Goal: Task Accomplishment & Management: Manage account settings

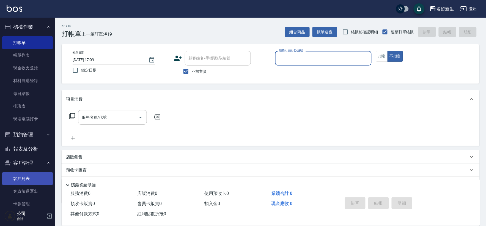
click at [14, 178] on link "客戶列表" at bounding box center [27, 178] width 51 height 13
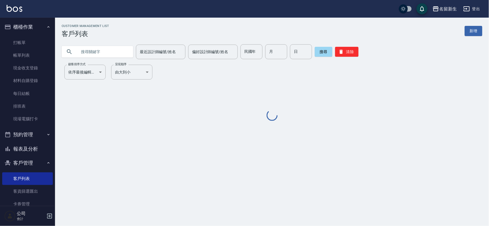
click at [112, 54] on input "text" at bounding box center [103, 51] width 52 height 15
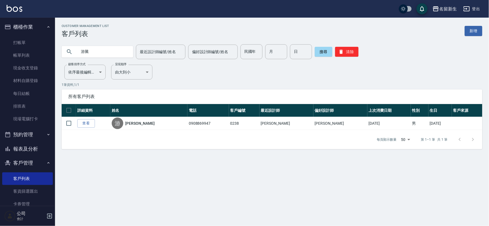
drag, startPoint x: 183, startPoint y: 203, endPoint x: 0, endPoint y: 238, distance: 186.4
drag, startPoint x: 0, startPoint y: 238, endPoint x: 116, endPoint y: 50, distance: 220.8
click at [116, 50] on input "游騰" at bounding box center [103, 51] width 52 height 15
type input "游"
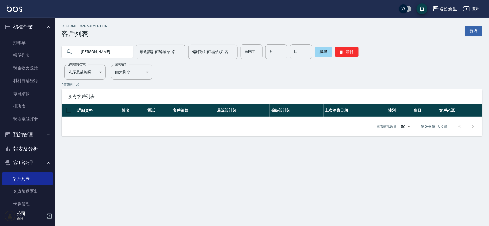
type input "[PERSON_NAME]"
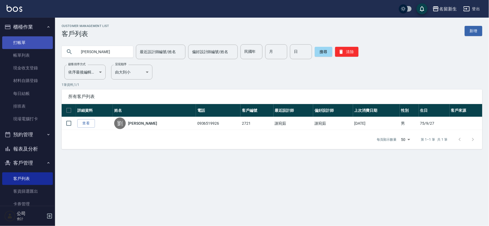
click at [13, 43] on link "打帳單" at bounding box center [27, 42] width 51 height 13
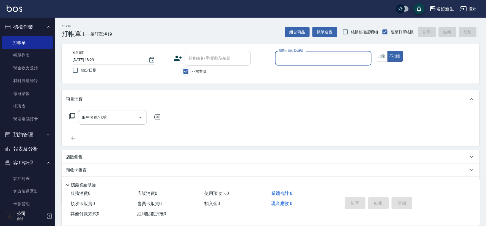
click at [190, 74] on input "不留客資" at bounding box center [186, 72] width 12 height 12
checkbox input "false"
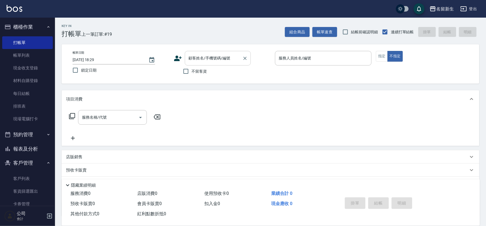
click at [200, 65] on div "顧客姓名/手機號碼/編號" at bounding box center [218, 58] width 66 height 15
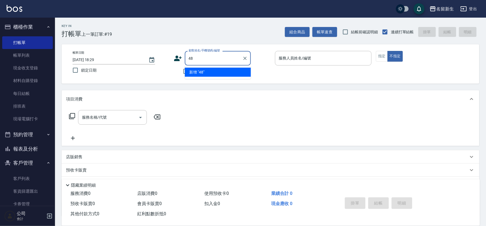
type input "4"
type input "4984"
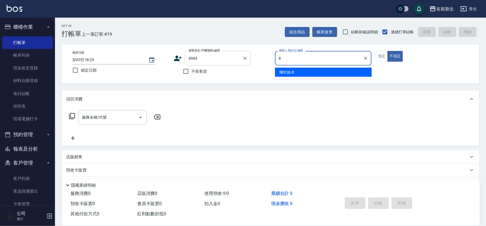
type input "8"
type button "false"
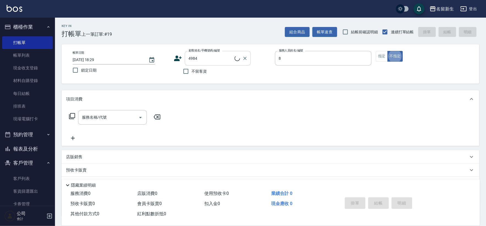
type input "[PERSON_NAME]-8"
type input "[PERSON_NAME]/0903117115/4984"
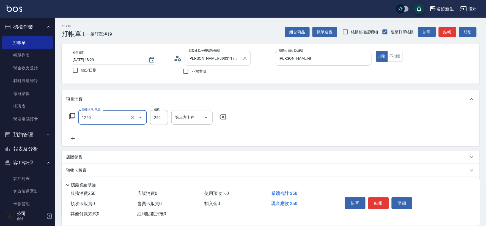
type input "洗髮250(1250)"
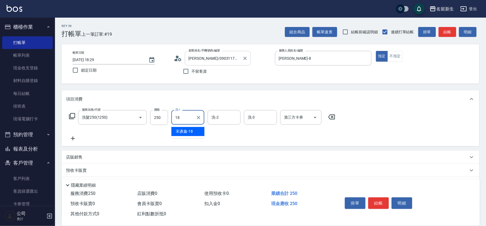
type input "[PERSON_NAME]-18"
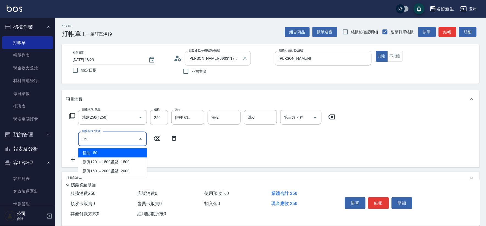
type input "精油(150)"
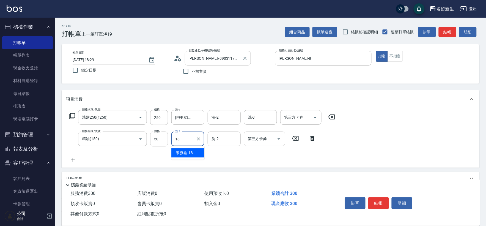
type input "[PERSON_NAME]-18"
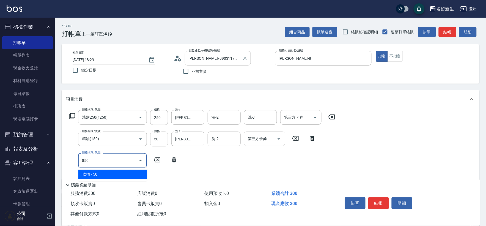
type input "吹捲(850)"
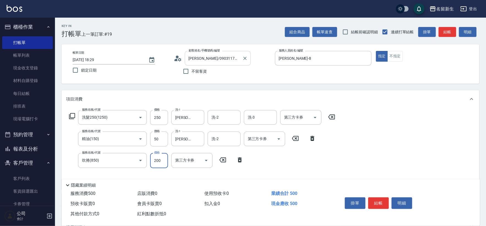
type input "200"
type input "補染(4500)"
type input "1"
type input "[PERSON_NAME]-8"
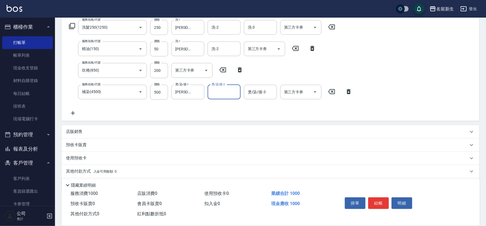
scroll to position [92, 0]
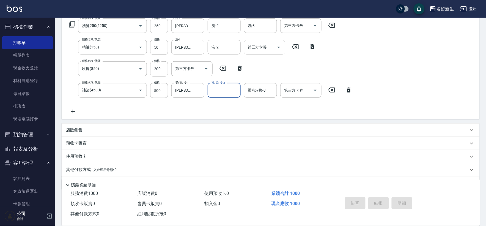
type input "[DATE] 18:30"
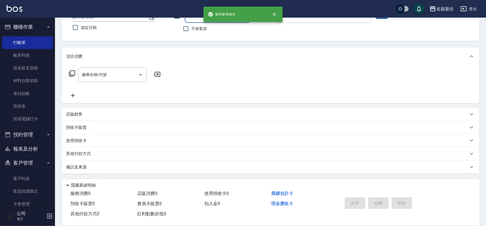
scroll to position [0, 0]
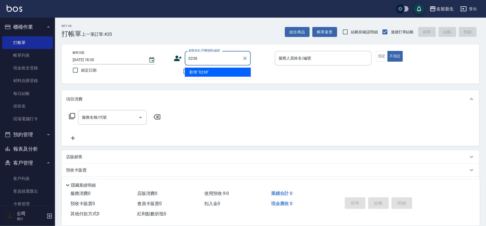
type input "0238"
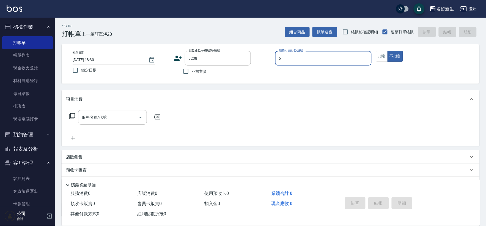
type input "[PERSON_NAME]-6"
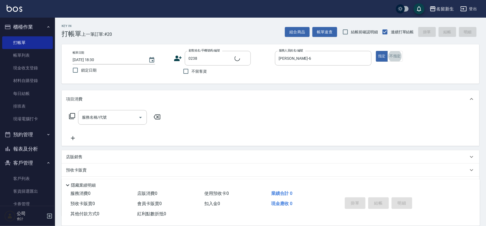
type input "[PERSON_NAME]/0908869947/0238"
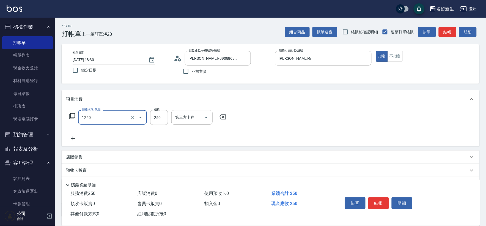
type input "洗髮250(1250)"
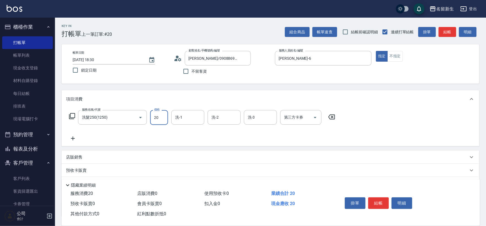
type input "250"
type input "[PERSON_NAME]-6"
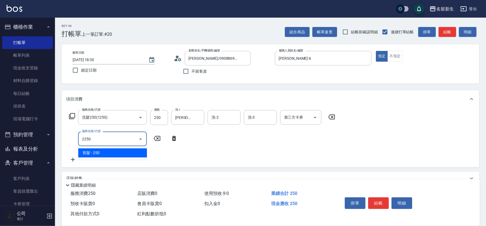
type input "剪髮(2250)"
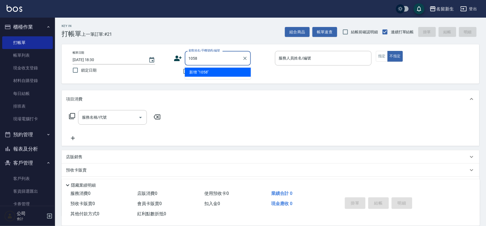
type input "1058"
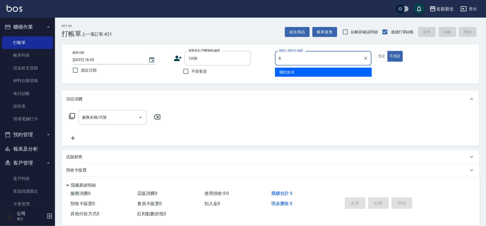
type input "[PERSON_NAME]-8"
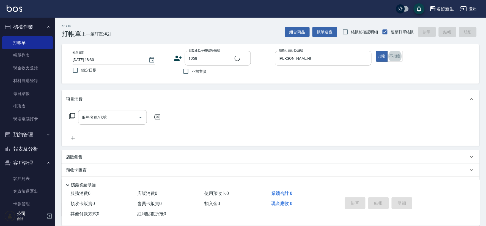
type input "1"
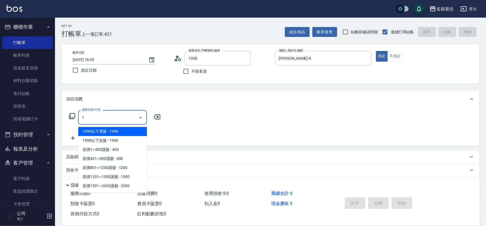
type input "[PERSON_NAME]/0932368872/1058"
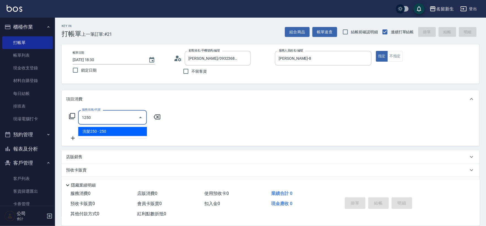
type input "洗髮250(1250)"
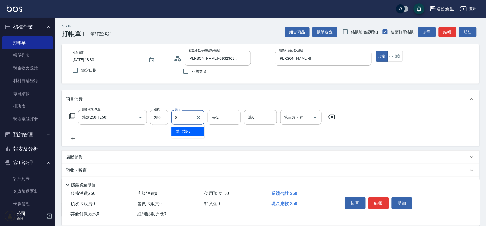
type input "[PERSON_NAME]-8"
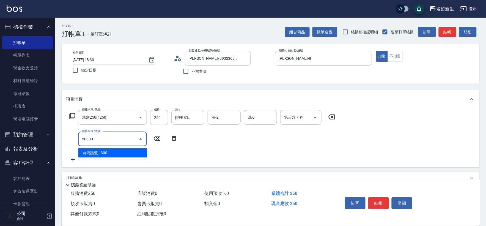
type input "自備護髮(50300)"
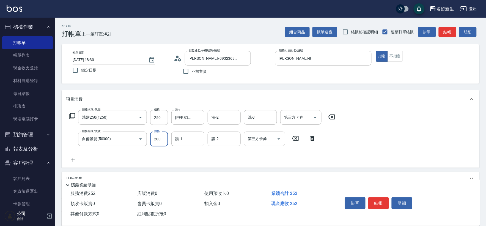
type input "200"
type input "[PERSON_NAME]-8"
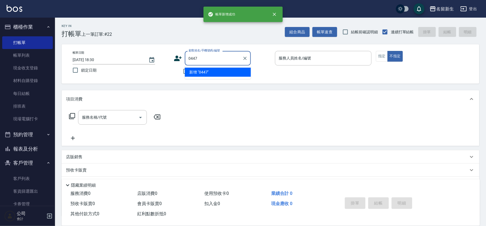
type input "0447"
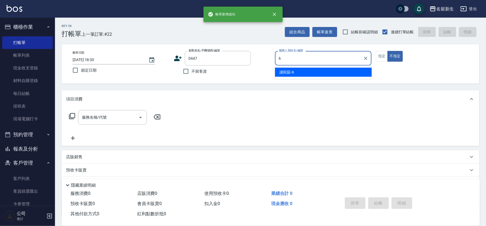
type input "[PERSON_NAME]-6"
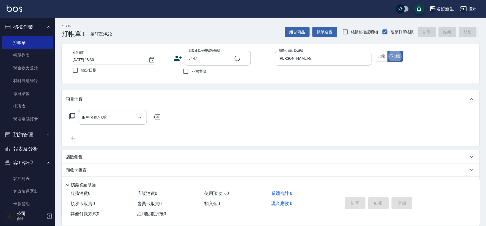
type input "[PERSON_NAME]/0917817117/0447"
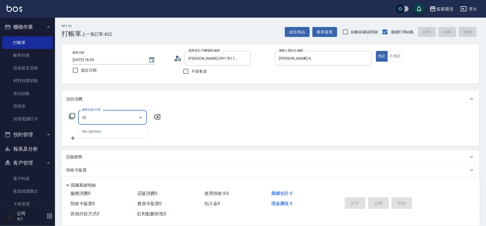
type input "3"
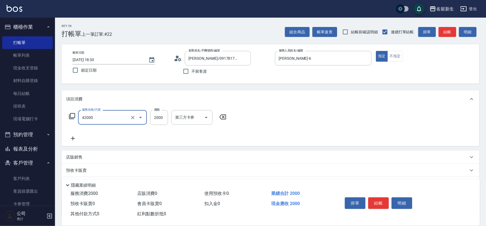
type input "2000以上染髮(42000)"
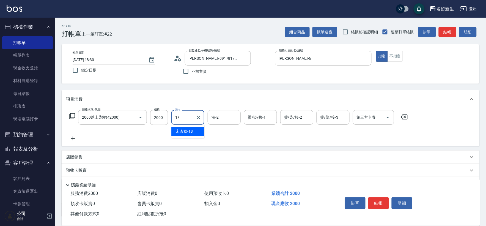
type input "1"
type input "[PERSON_NAME]-6"
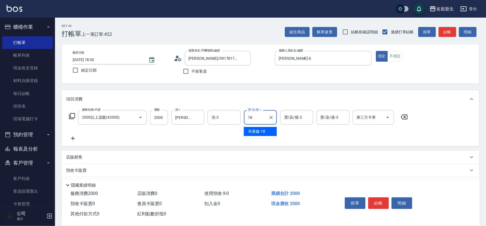
type input "[PERSON_NAME]-18"
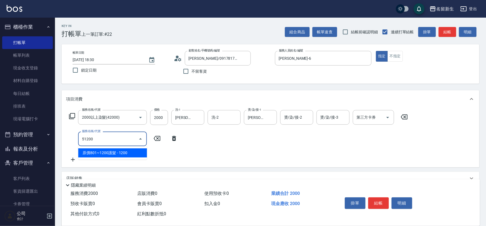
type input "原價801~1200護髮(51200)"
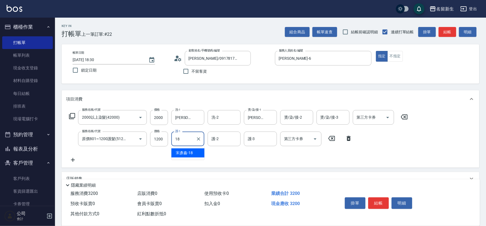
type input "[PERSON_NAME]-18"
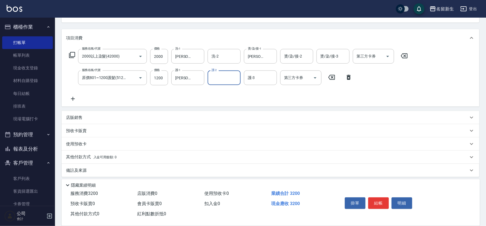
scroll to position [64, 0]
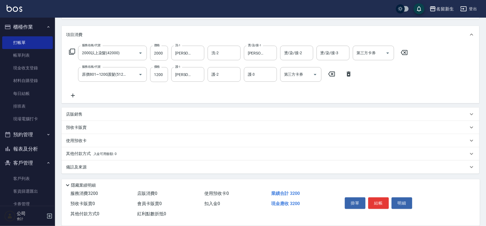
click at [83, 154] on p "其他付款方式 入金可用餘額: 0" at bounding box center [91, 154] width 51 height 6
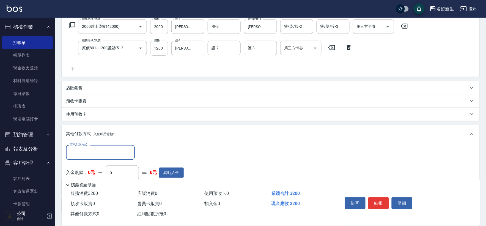
scroll to position [0, 0]
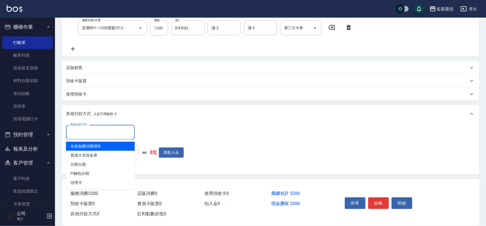
click at [102, 132] on input "其他付款方式" at bounding box center [101, 132] width 64 height 10
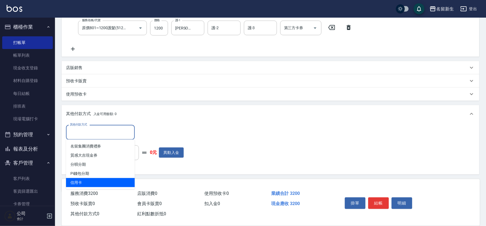
click at [86, 180] on span "信用卡" at bounding box center [100, 182] width 69 height 9
type input "信用卡"
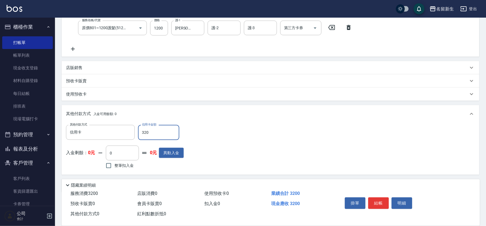
type input "3200"
type input "[DATE] 18:31"
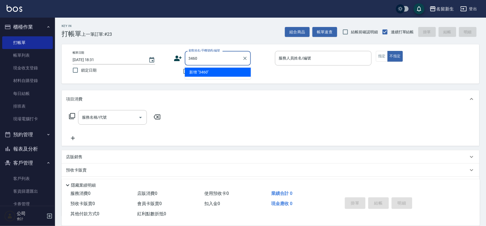
type input "3460"
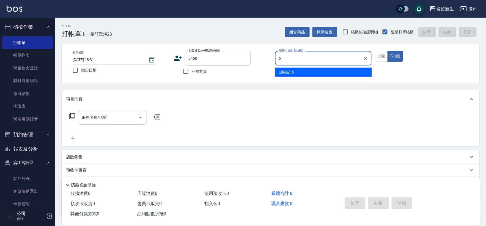
type input "[PERSON_NAME]-6"
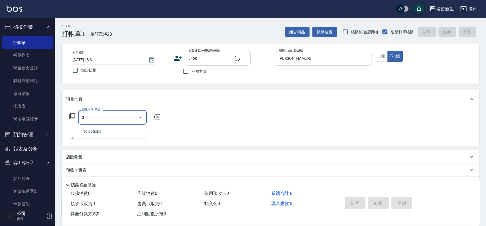
type input "32"
type input "[PERSON_NAME]/0905026699/3460"
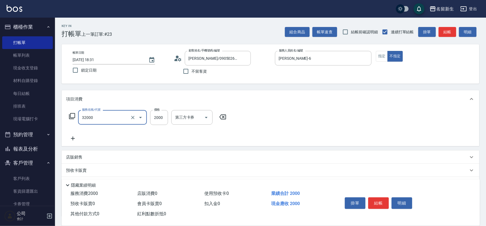
type input "2000以上燙髮(32000)"
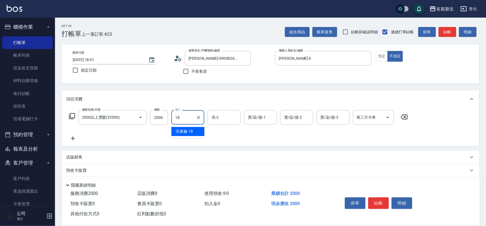
type input "[PERSON_NAME]-18"
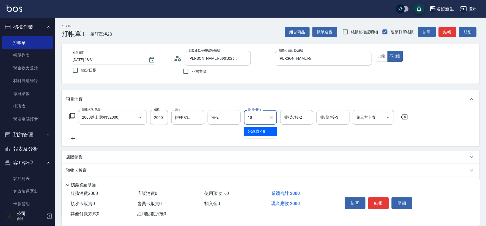
type input "[PERSON_NAME]-18"
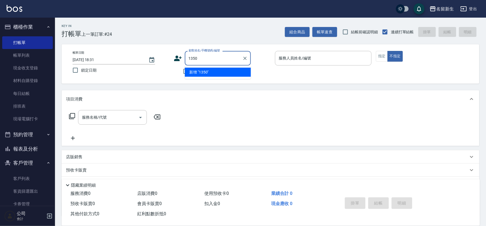
type input "1350"
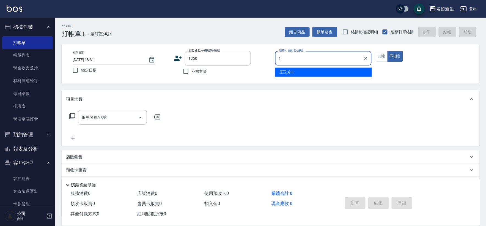
type input "[PERSON_NAME]-1"
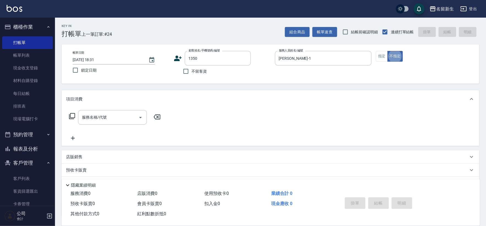
type input "[PERSON_NAME]/0919110886/1350"
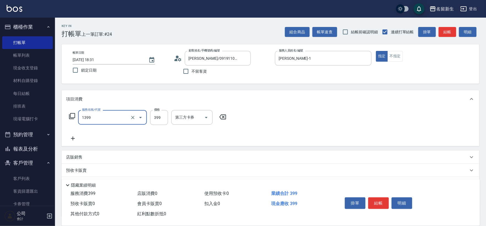
type input "健康洗髮(1399)"
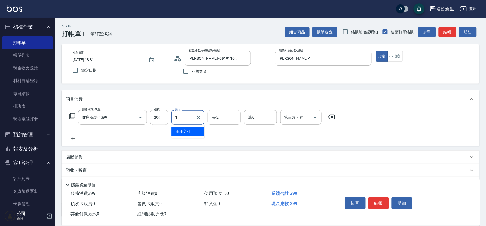
type input "[PERSON_NAME]-1"
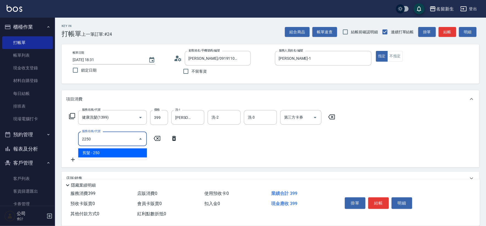
type input "剪髮(2250)"
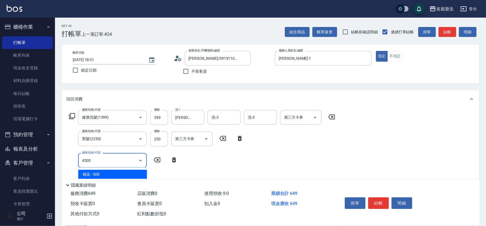
type input "補染(4500)"
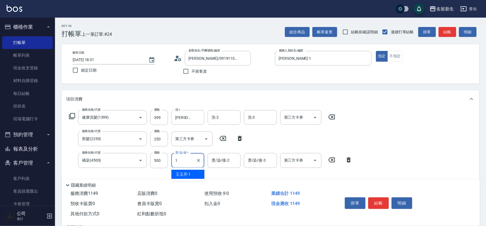
type input "[PERSON_NAME]-1"
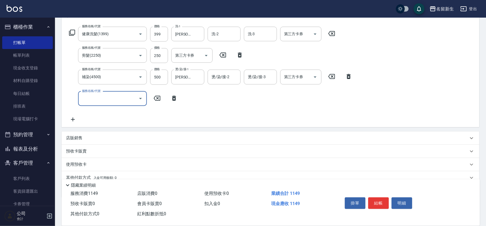
scroll to position [107, 0]
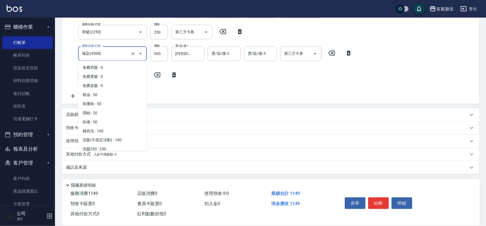
click at [104, 51] on input "補染(4500)" at bounding box center [105, 54] width 48 height 10
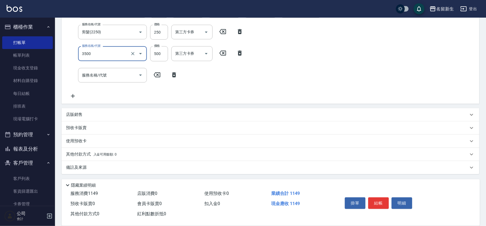
type input "補燙(3500)"
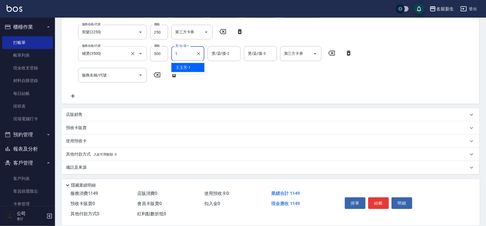
type input "[PERSON_NAME]-1"
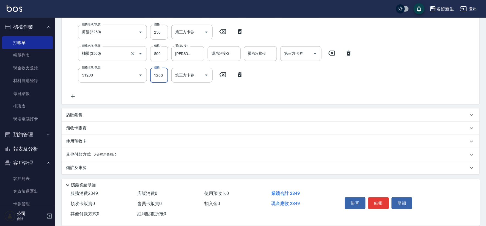
type input "原價801~1200護髮(51200)"
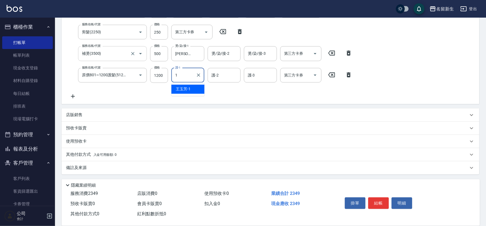
type input "[PERSON_NAME]-1"
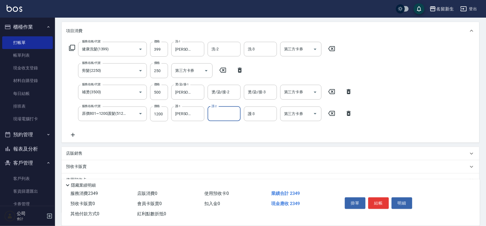
scroll to position [76, 0]
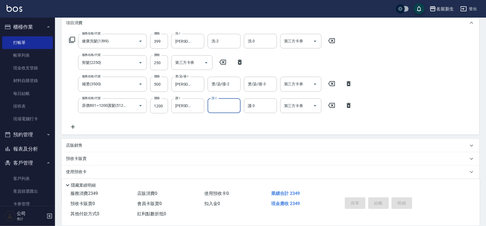
type input "[DATE] 18:32"
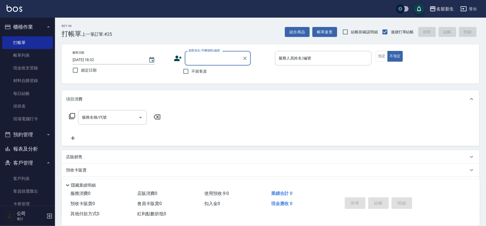
click at [194, 75] on label "不留客資" at bounding box center [193, 72] width 27 height 12
click at [192, 75] on input "不留客資" at bounding box center [186, 72] width 12 height 12
checkbox input "true"
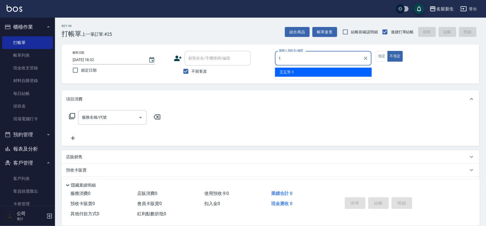
type input "[PERSON_NAME]-1"
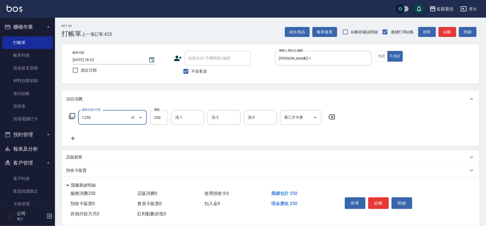
type input "洗髮250(1250)"
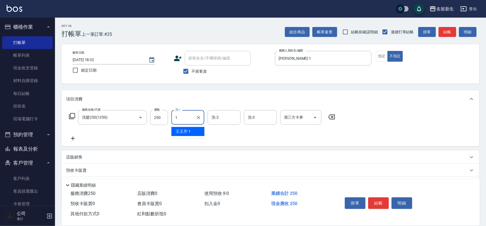
type input "[PERSON_NAME]-1"
click at [384, 56] on button "指定" at bounding box center [382, 56] width 12 height 11
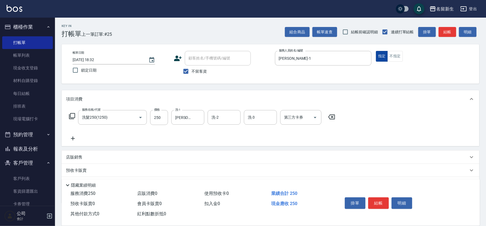
type button "true"
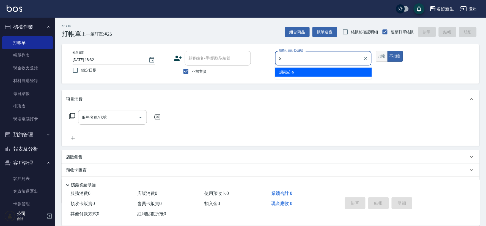
type input "[PERSON_NAME]-6"
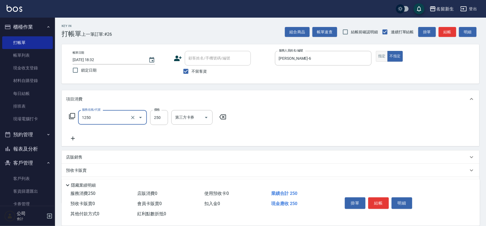
type input "洗髮250(1250)"
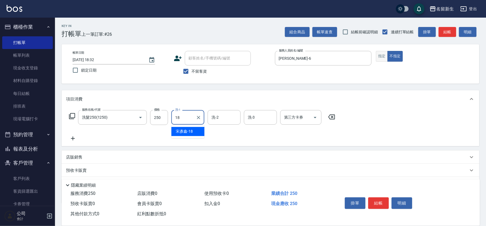
type input "[PERSON_NAME]-18"
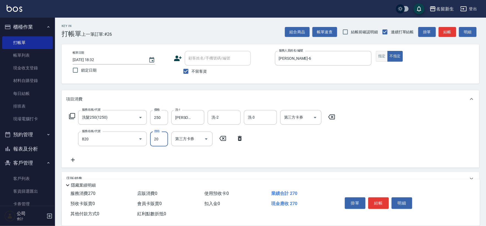
type input "潤絲(820)"
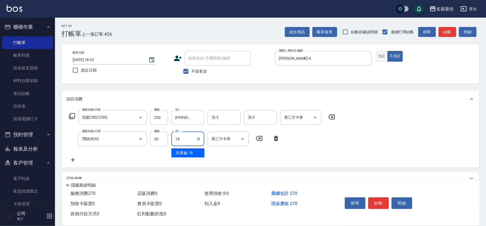
type input "[PERSON_NAME]-18"
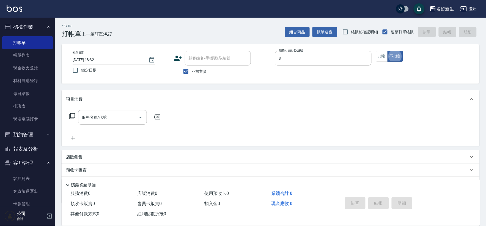
type input "[PERSON_NAME]-8"
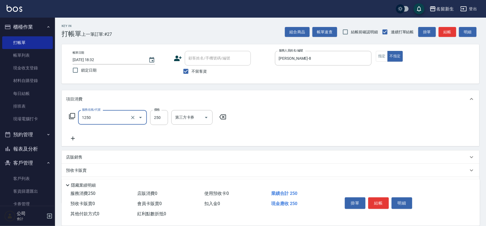
type input "洗髮250(1250)"
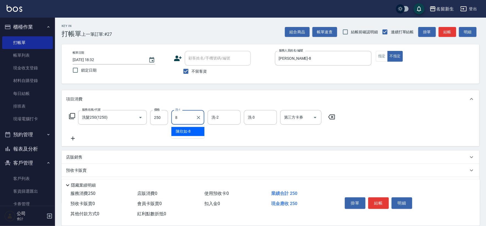
type input "[PERSON_NAME]-8"
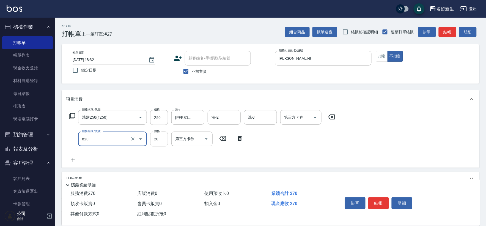
type input "潤絲(820)"
type input "[PERSON_NAME]-8"
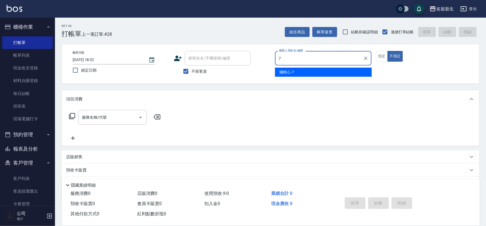
type input "[PERSON_NAME]-7"
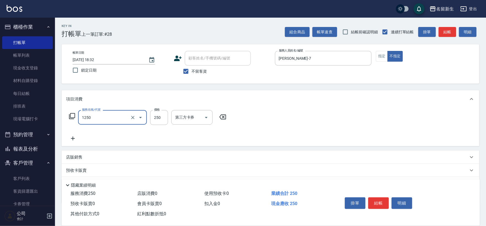
type input "洗髮250(1250)"
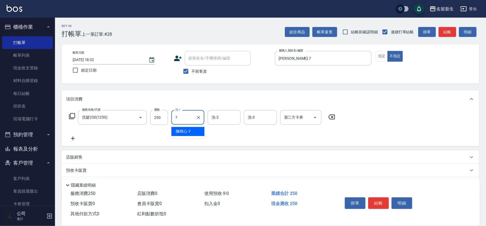
type input "[PERSON_NAME]-7"
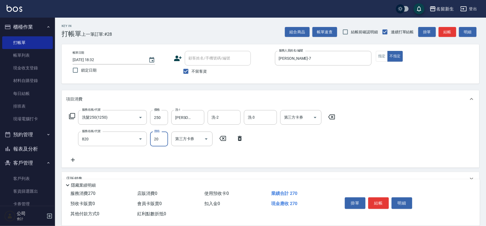
type input "潤絲(820)"
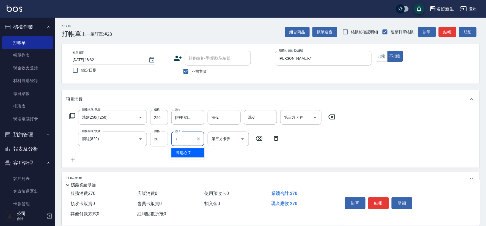
type input "[PERSON_NAME]-7"
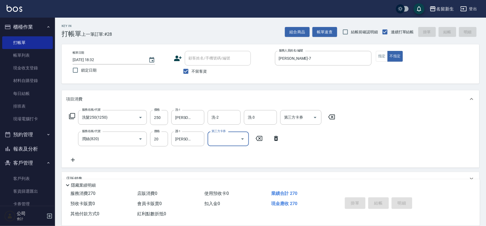
type input "[DATE] 18:33"
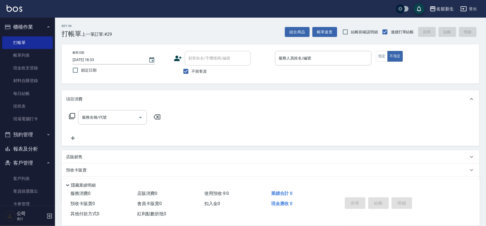
click at [179, 57] on icon at bounding box center [178, 59] width 8 height 6
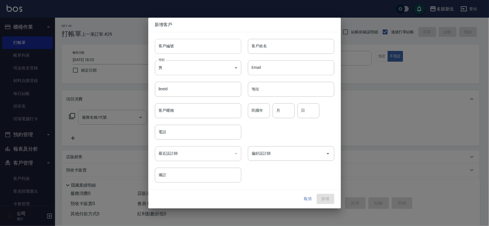
drag, startPoint x: 179, startPoint y: 57, endPoint x: 186, endPoint y: 49, distance: 10.4
click at [186, 49] on input "客戶編號" at bounding box center [198, 46] width 86 height 15
type input "3461"
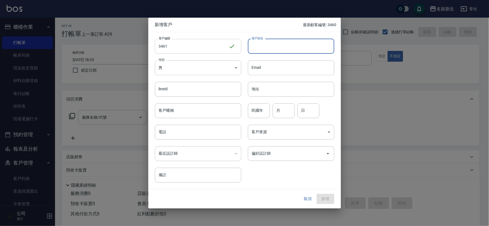
type input "ㄘ"
type input "劉沛璇"
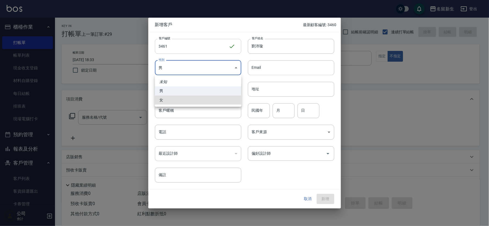
type input "[DEMOGRAPHIC_DATA]"
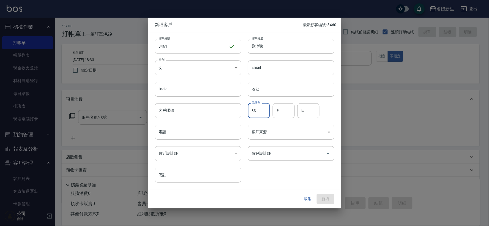
type input "83"
type input "03"
type input "21"
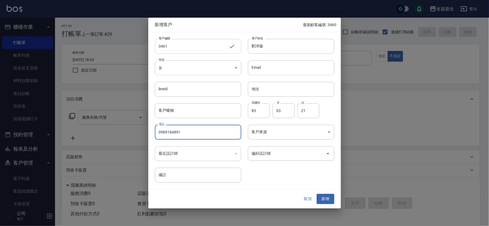
type input "0989184891"
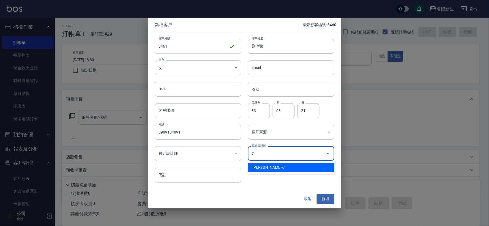
type input "陳晴心"
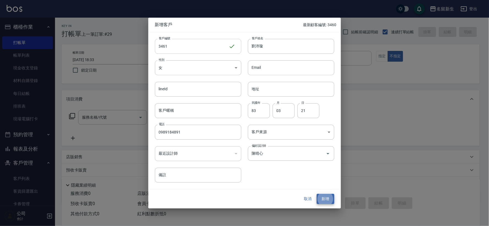
click at [317, 194] on button "新增" at bounding box center [326, 199] width 18 height 10
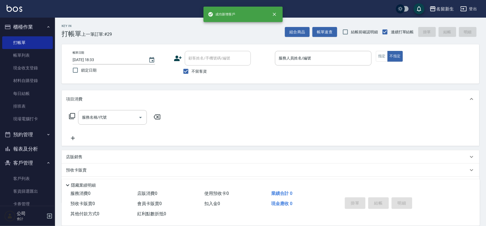
drag, startPoint x: 190, startPoint y: 74, endPoint x: 200, endPoint y: 60, distance: 17.0
click at [191, 73] on input "不留客資" at bounding box center [186, 72] width 12 height 12
checkbox input "false"
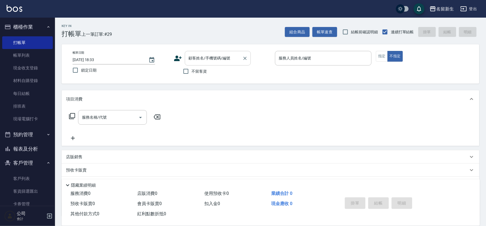
click at [200, 60] on div "顧客姓名/手機號碼/編號 顧客姓名/手機號碼/編號" at bounding box center [218, 58] width 66 height 15
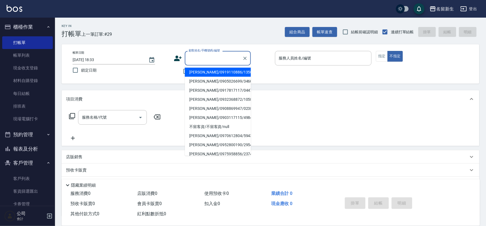
click at [45, 150] on button "報表及分析" at bounding box center [27, 149] width 51 height 14
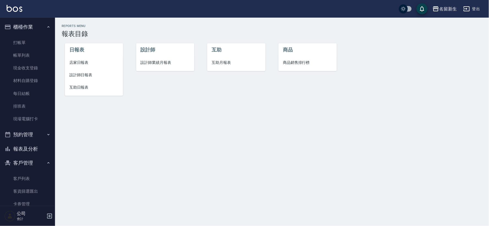
click at [156, 62] on span "設計師業績月報表" at bounding box center [165, 63] width 49 height 6
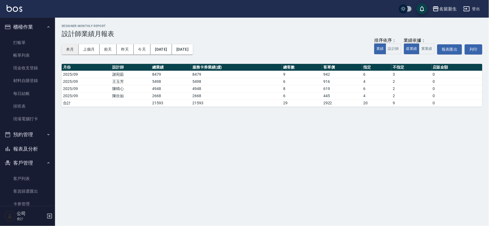
click at [73, 53] on button "本月" at bounding box center [70, 49] width 17 height 10
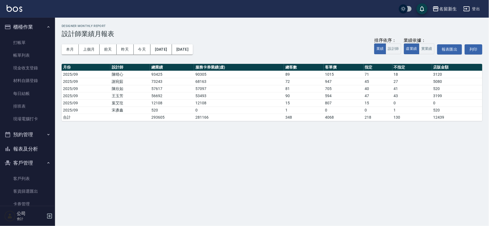
drag, startPoint x: 17, startPoint y: 146, endPoint x: 69, endPoint y: 100, distance: 69.8
click at [17, 147] on button "報表及分析" at bounding box center [27, 149] width 51 height 14
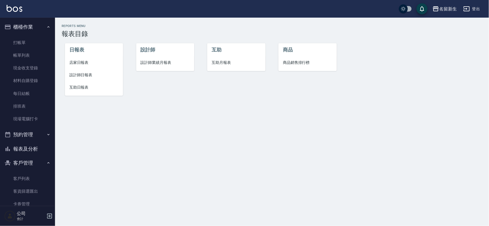
click at [83, 70] on li "設計師日報表" at bounding box center [94, 75] width 58 height 12
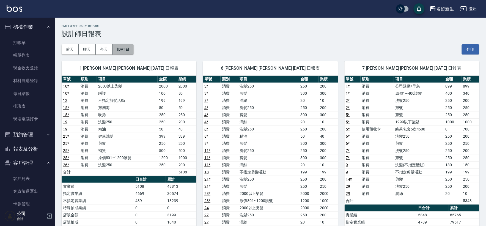
click at [120, 45] on button "[DATE]" at bounding box center [123, 49] width 21 height 10
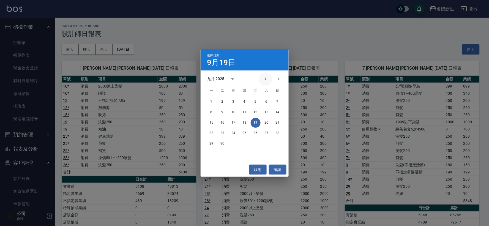
click at [265, 78] on icon "Previous month" at bounding box center [265, 79] width 7 height 7
click at [278, 145] on button "31" at bounding box center [278, 144] width 10 height 10
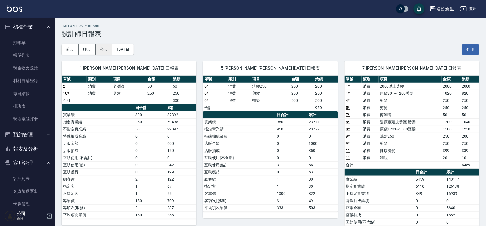
click at [108, 46] on button "今天" at bounding box center [104, 49] width 17 height 10
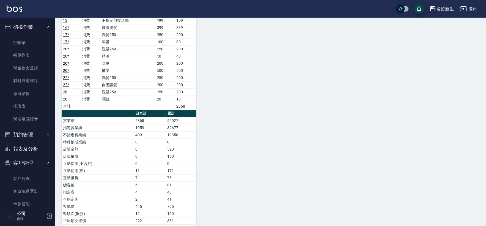
scroll to position [367, 0]
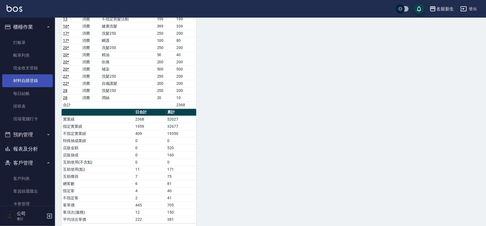
click at [35, 81] on link "材料自購登錄" at bounding box center [27, 80] width 51 height 13
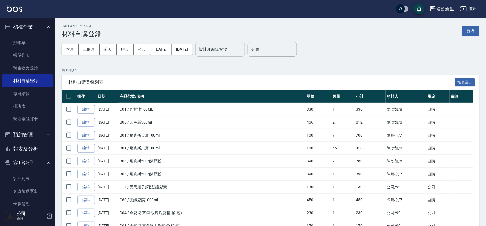
click at [243, 53] on input "設計師編號/姓名" at bounding box center [220, 50] width 45 height 10
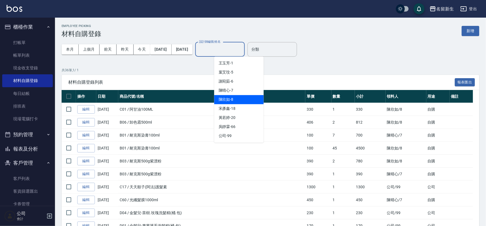
click at [234, 102] on div "[PERSON_NAME]-8" at bounding box center [239, 99] width 50 height 9
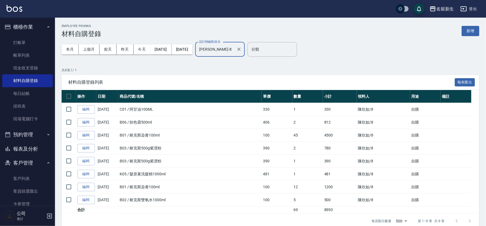
click at [232, 50] on input "[PERSON_NAME]-8" at bounding box center [216, 50] width 36 height 10
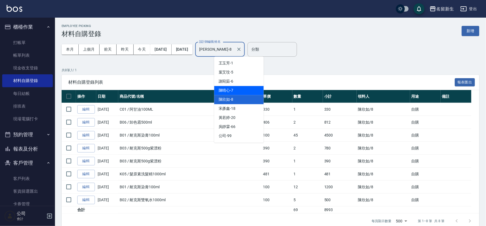
click at [230, 93] on span "[PERSON_NAME]-7" at bounding box center [226, 91] width 15 height 6
type input "[PERSON_NAME]-7"
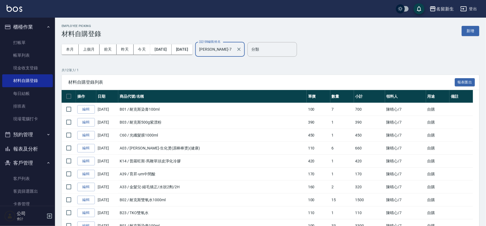
scroll to position [61, 0]
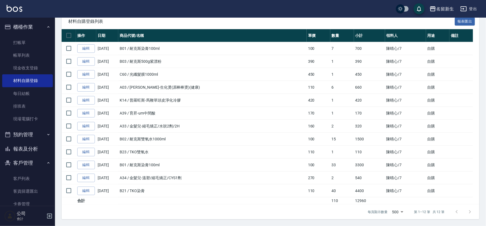
click at [47, 147] on button "報表及分析" at bounding box center [27, 149] width 51 height 14
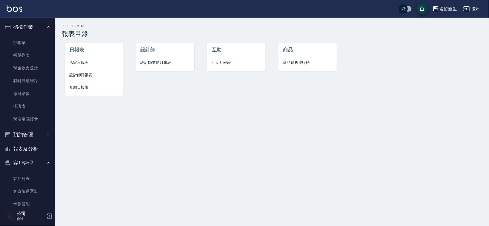
click at [89, 78] on li "設計師日報表" at bounding box center [94, 75] width 58 height 12
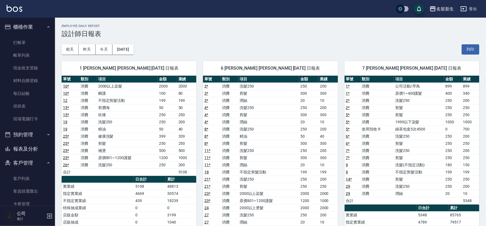
click at [25, 149] on button "報表及分析" at bounding box center [27, 149] width 51 height 14
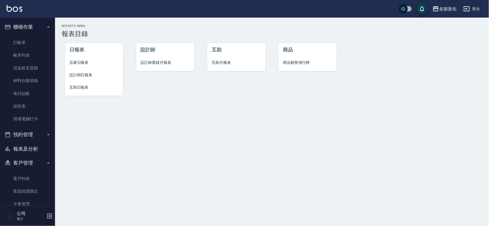
click at [139, 65] on li "設計師業績月報表" at bounding box center [165, 62] width 58 height 12
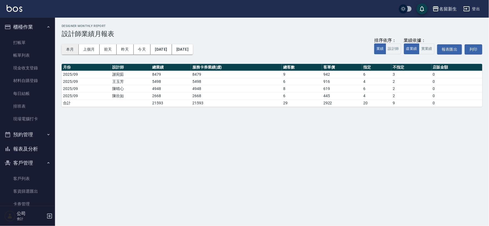
click at [64, 48] on button "本月" at bounding box center [70, 49] width 17 height 10
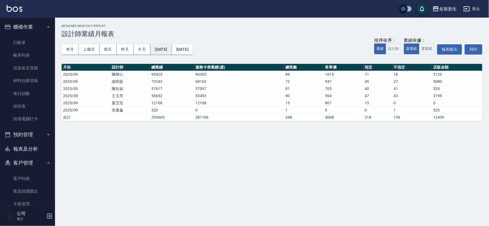
click at [166, 47] on button "[DATE]" at bounding box center [161, 49] width 21 height 10
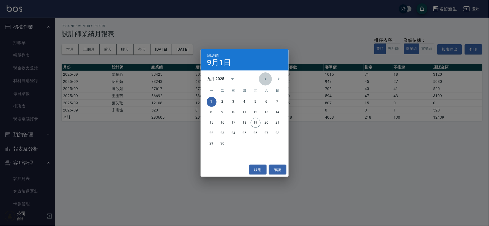
click at [269, 75] on button "Previous month" at bounding box center [265, 78] width 13 height 13
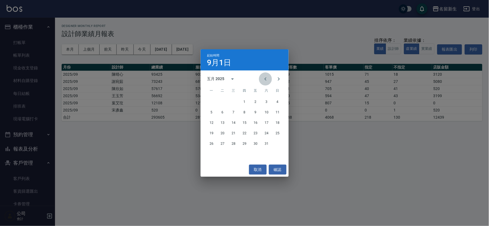
click at [269, 75] on button "Previous month" at bounding box center [265, 78] width 13 height 13
click at [232, 102] on button "1" at bounding box center [234, 102] width 10 height 10
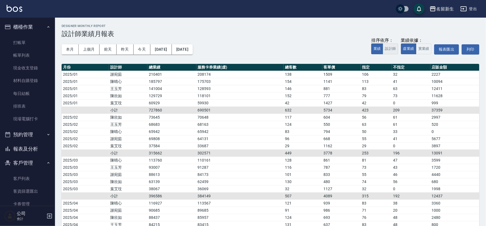
click at [393, 49] on button "設計師" at bounding box center [390, 49] width 15 height 11
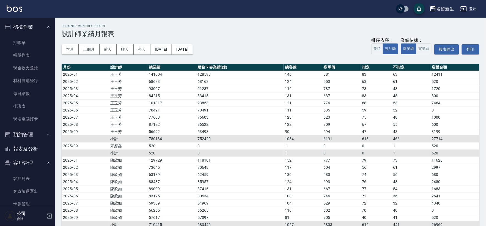
drag, startPoint x: 36, startPoint y: 41, endPoint x: 66, endPoint y: 2, distance: 48.7
click at [36, 40] on link "打帳單" at bounding box center [27, 42] width 51 height 13
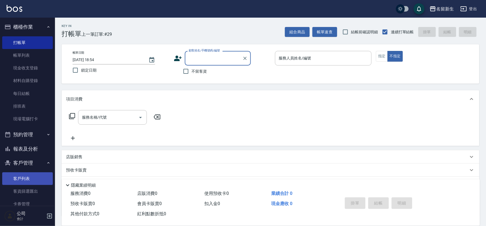
click at [26, 178] on link "客戶列表" at bounding box center [27, 178] width 51 height 13
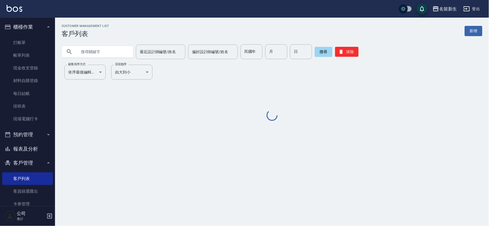
click at [88, 53] on input "text" at bounding box center [103, 51] width 52 height 15
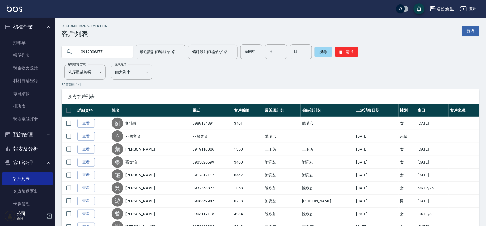
type input "0912006377"
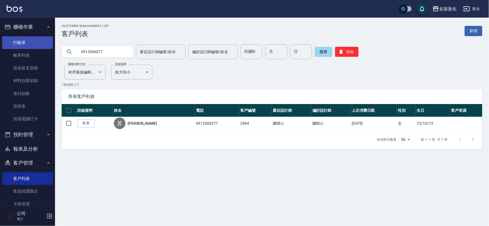
click at [19, 39] on link "打帳單" at bounding box center [27, 42] width 51 height 13
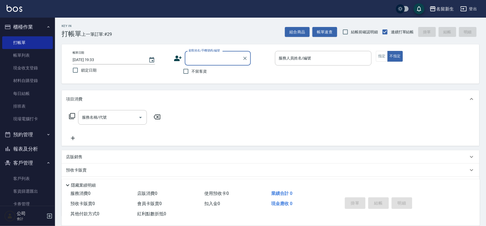
scroll to position [42, 0]
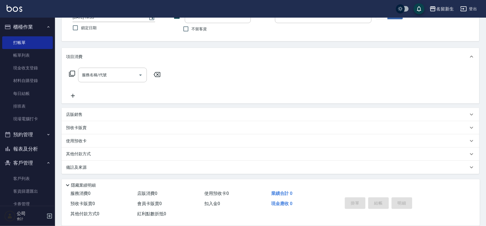
click at [93, 154] on p "其他付款方式" at bounding box center [80, 154] width 28 height 6
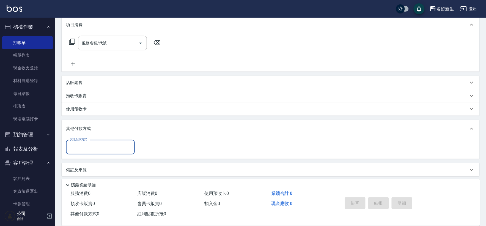
scroll to position [77, 0]
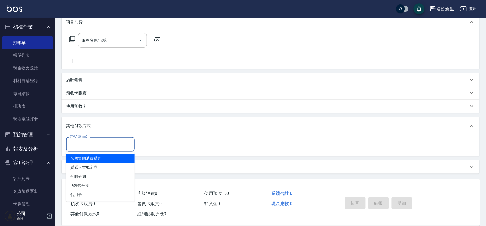
click at [99, 140] on input "其他付款方式" at bounding box center [101, 145] width 64 height 10
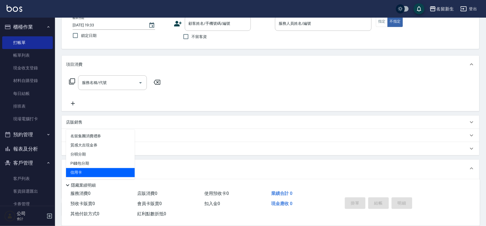
scroll to position [0, 0]
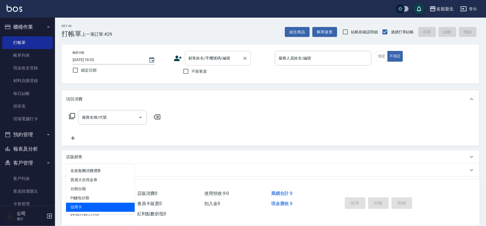
click at [224, 59] on input "顧客姓名/手機號碼/編號" at bounding box center [213, 58] width 53 height 10
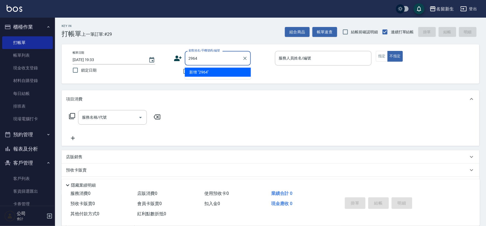
type input "2964"
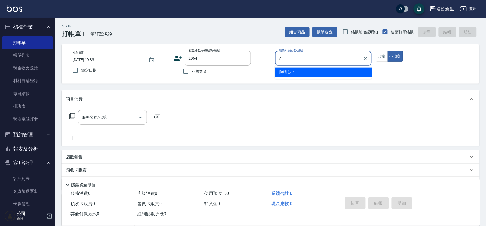
type input "7"
type button "false"
type input "[PERSON_NAME]-7"
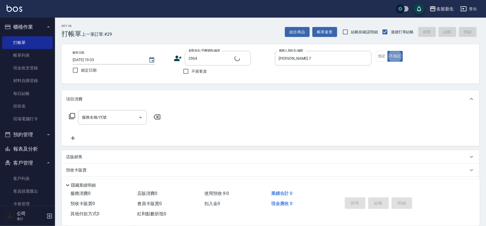
type input "[PERSON_NAME]/0912006377/2964"
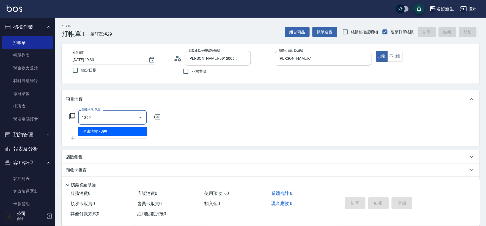
type input "健康洗髮(1399)"
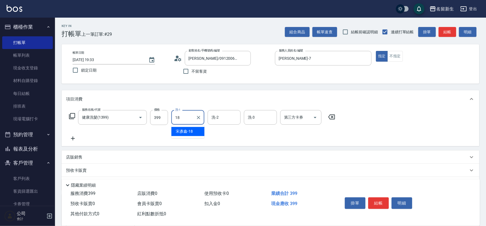
type input "[PERSON_NAME]-18"
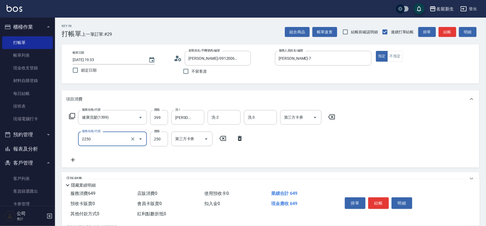
type input "剪髮(2250)"
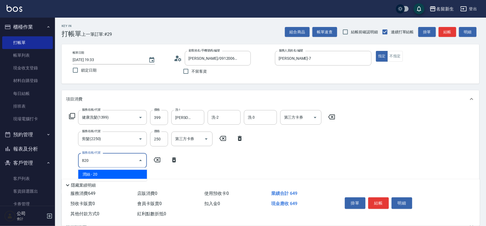
type input "潤絲(820)"
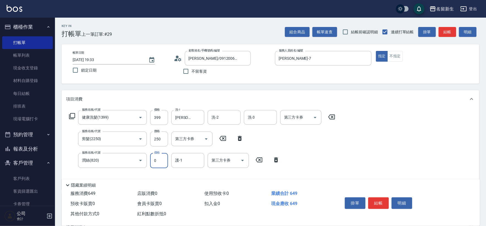
type input "20"
type input "[PERSON_NAME]-18"
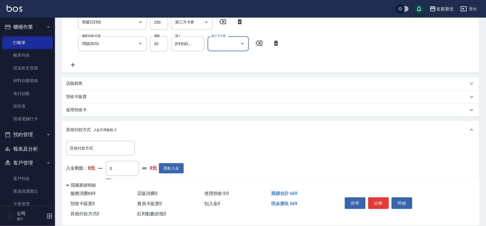
scroll to position [122, 0]
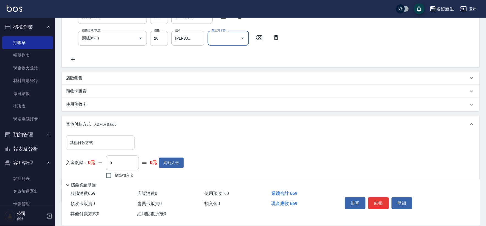
click at [91, 144] on input "其他付款方式" at bounding box center [101, 143] width 64 height 10
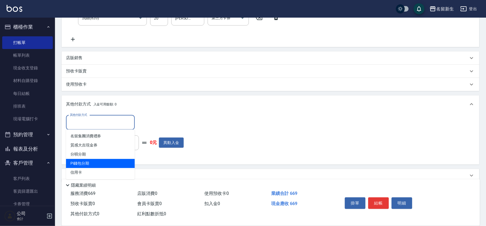
scroll to position [151, 0]
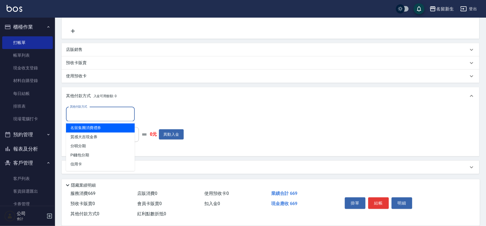
click at [109, 126] on span "名留集團消費禮券" at bounding box center [100, 128] width 69 height 9
type input "名留集團消費禮券"
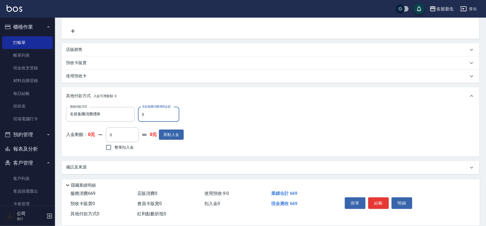
click at [154, 114] on input "0" at bounding box center [158, 114] width 41 height 15
click at [152, 114] on input "0" at bounding box center [158, 114] width 41 height 15
type input "500"
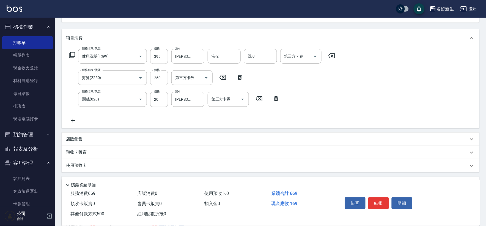
scroll to position [92, 0]
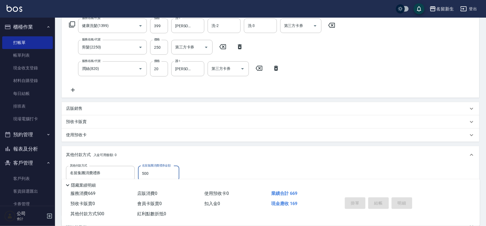
type input "[DATE] 19:35"
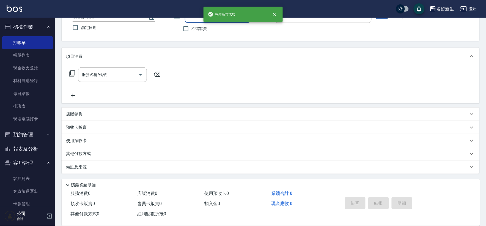
scroll to position [0, 0]
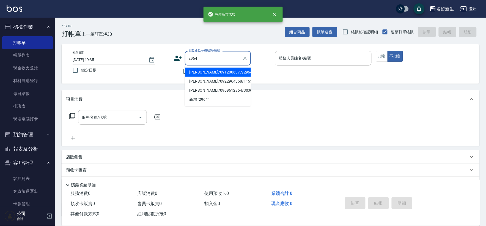
type input "[PERSON_NAME]/0912006377/2964"
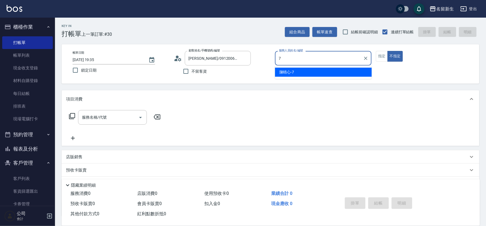
type input "[PERSON_NAME]-7"
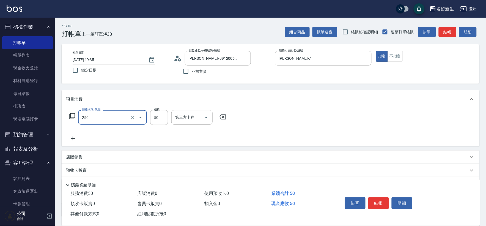
type input "剪瀏海(250)"
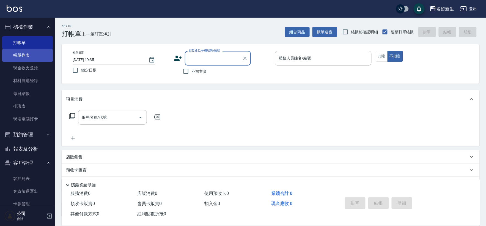
click at [37, 53] on link "帳單列表" at bounding box center [27, 55] width 51 height 13
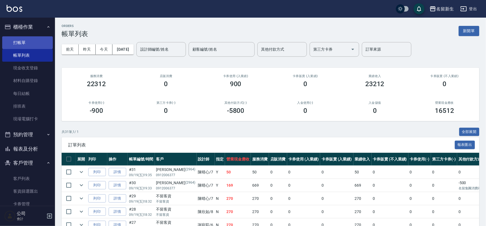
click at [23, 40] on link "打帳單" at bounding box center [27, 42] width 51 height 13
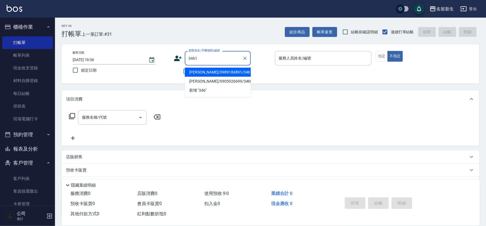
type input "[PERSON_NAME]/0989184891/3461"
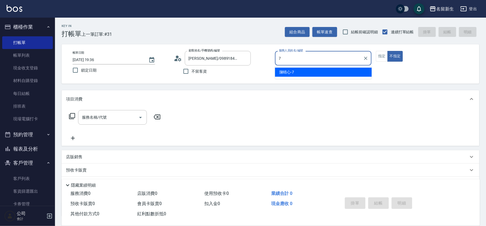
type input "7"
type button "false"
type input "[PERSON_NAME]-7"
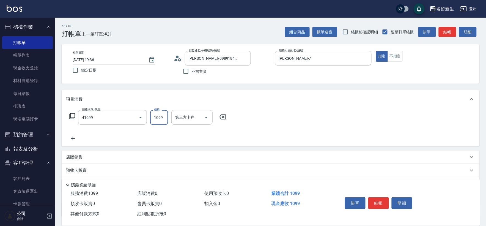
type input "公司活動/早鳥(41099)"
type input "899"
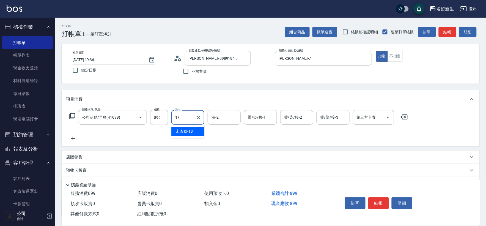
type input "[PERSON_NAME]-18"
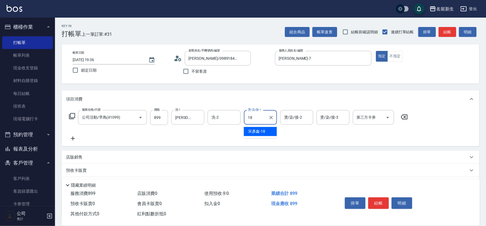
type input "[PERSON_NAME]-18"
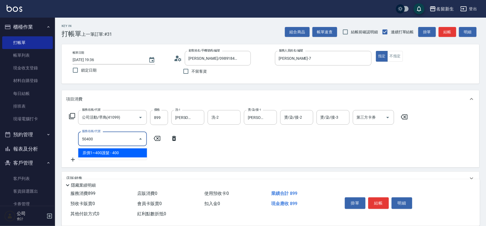
type input "原價1~400護髮(50400)"
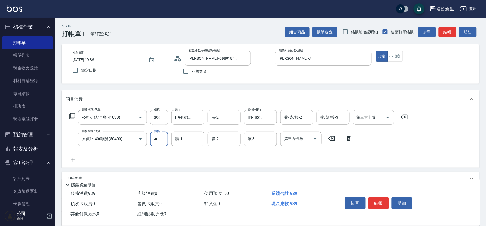
type input "400"
type input "[PERSON_NAME]-18"
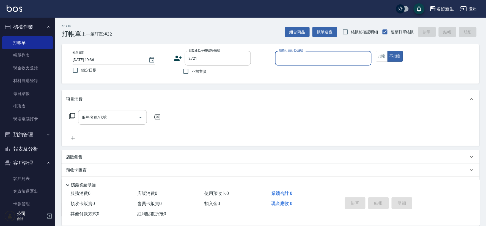
type input "2721"
type input "[PERSON_NAME]-6"
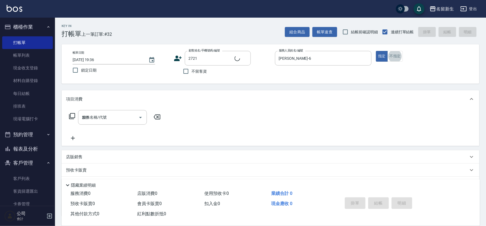
type input "2250"
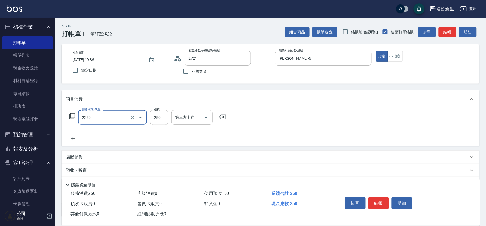
type input "[PERSON_NAME]/0936519926/2721"
type input "剪髮(2250)"
type input "300"
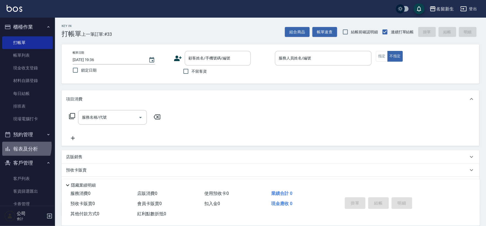
click at [17, 146] on button "報表及分析" at bounding box center [27, 149] width 51 height 14
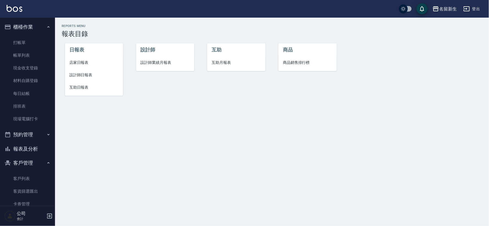
drag, startPoint x: 189, startPoint y: 50, endPoint x: 171, endPoint y: 55, distance: 19.0
click at [189, 50] on li "設計師" at bounding box center [165, 49] width 58 height 13
click at [171, 55] on li "設計師" at bounding box center [165, 49] width 58 height 13
click at [167, 60] on span "設計師業績月報表" at bounding box center [165, 63] width 49 height 6
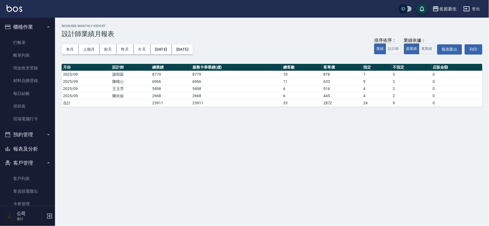
click at [32, 140] on button "預約管理" at bounding box center [27, 134] width 51 height 14
click at [15, 194] on button "報表及分析" at bounding box center [27, 191] width 51 height 14
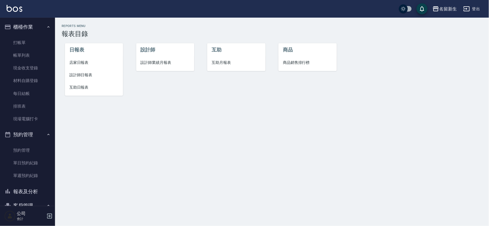
click at [75, 60] on span "店家日報表" at bounding box center [93, 63] width 49 height 6
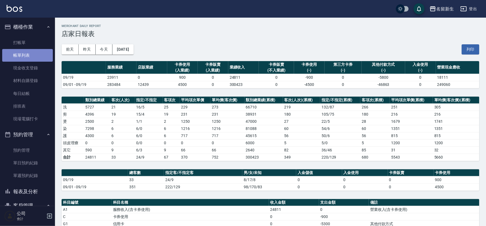
click at [30, 59] on link "帳單列表" at bounding box center [27, 55] width 51 height 13
click at [37, 52] on link "帳單列表" at bounding box center [27, 55] width 51 height 13
click at [37, 51] on link "帳單列表" at bounding box center [27, 55] width 51 height 13
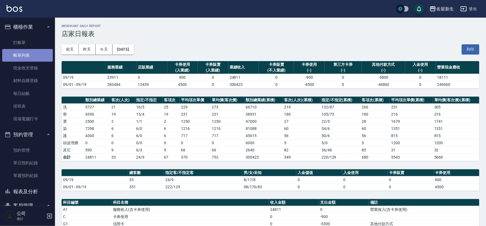
click at [37, 51] on link "帳單列表" at bounding box center [27, 55] width 51 height 13
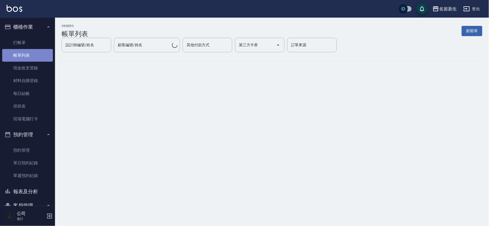
click at [37, 51] on link "帳單列表" at bounding box center [27, 55] width 51 height 13
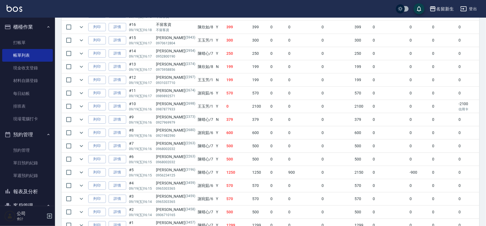
scroll to position [403, 0]
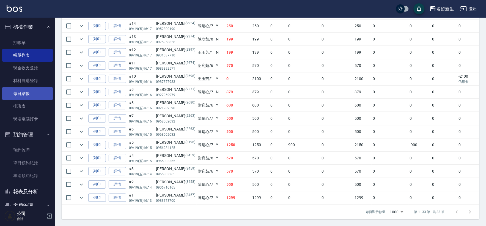
click at [30, 90] on link "每日結帳" at bounding box center [27, 93] width 51 height 13
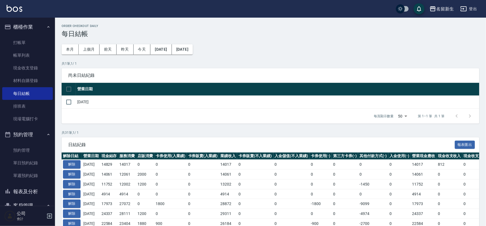
click at [83, 107] on td "[DATE]" at bounding box center [278, 102] width 404 height 13
click at [73, 103] on input "checkbox" at bounding box center [69, 102] width 12 height 12
checkbox input "true"
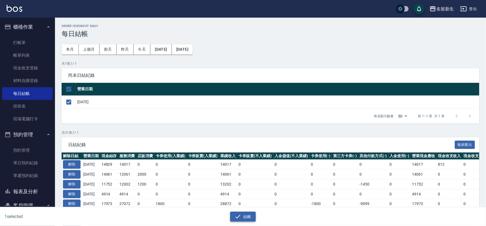
click at [241, 216] on icon "button" at bounding box center [238, 216] width 7 height 7
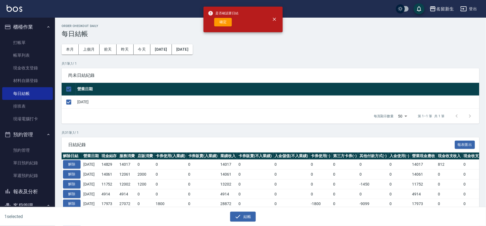
click at [229, 27] on div "是否確認要日結 確定" at bounding box center [223, 19] width 31 height 22
click at [229, 21] on button "確定" at bounding box center [223, 22] width 18 height 9
checkbox input "false"
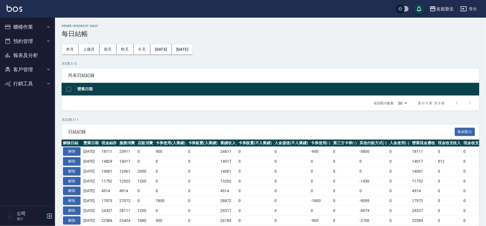
click at [18, 52] on button "報表及分析" at bounding box center [27, 55] width 51 height 14
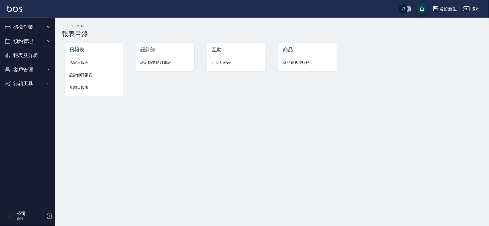
click at [78, 58] on li "店家日報表" at bounding box center [94, 62] width 58 height 12
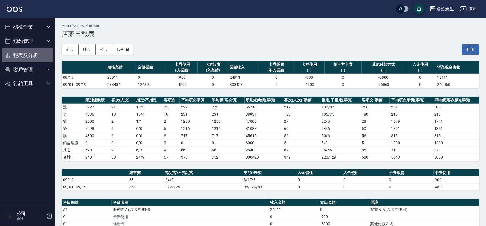
click at [15, 54] on button "報表及分析" at bounding box center [27, 55] width 51 height 14
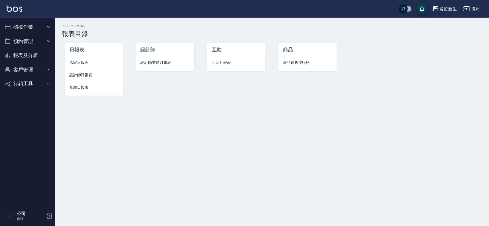
click at [226, 57] on li "互助月報表" at bounding box center [236, 62] width 58 height 12
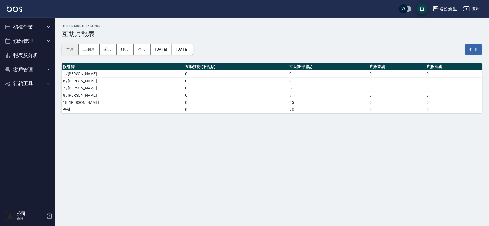
click at [69, 52] on button "本月" at bounding box center [70, 49] width 17 height 10
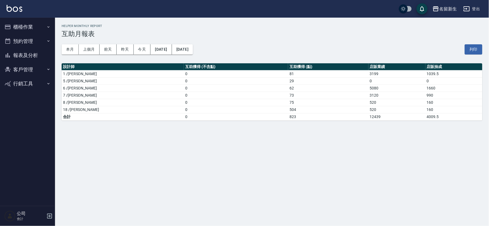
click at [37, 56] on button "報表及分析" at bounding box center [27, 55] width 51 height 14
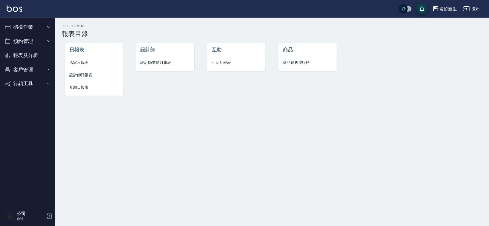
click at [86, 57] on li "店家日報表" at bounding box center [94, 62] width 58 height 12
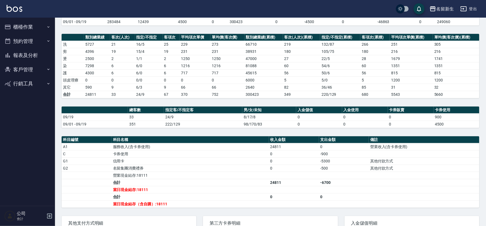
scroll to position [117, 0]
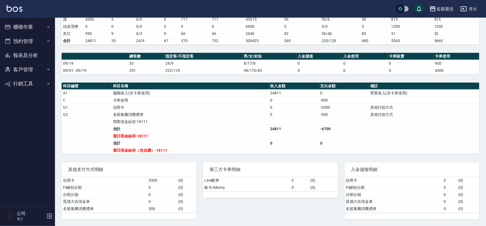
click at [31, 50] on button "報表及分析" at bounding box center [27, 55] width 51 height 14
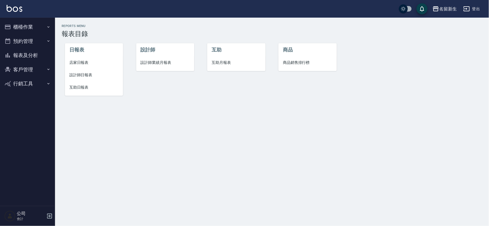
click at [210, 56] on li "互助月報表" at bounding box center [236, 62] width 58 height 12
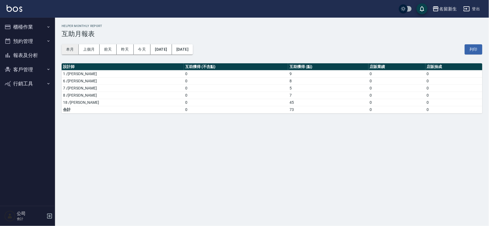
click at [67, 50] on button "本月" at bounding box center [70, 49] width 17 height 10
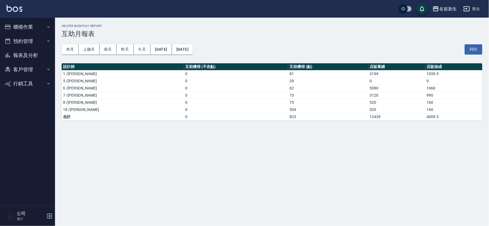
click at [23, 49] on button "報表及分析" at bounding box center [27, 55] width 51 height 14
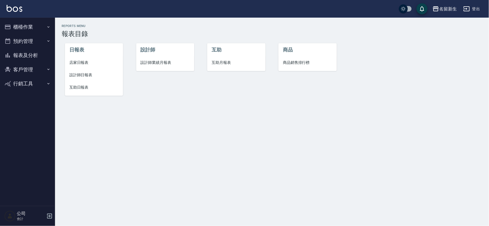
click at [156, 61] on span "設計師業績月報表" at bounding box center [165, 63] width 49 height 6
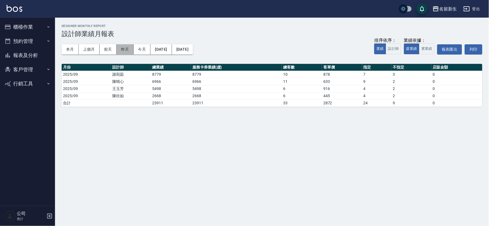
click at [124, 48] on button "昨天" at bounding box center [125, 49] width 17 height 10
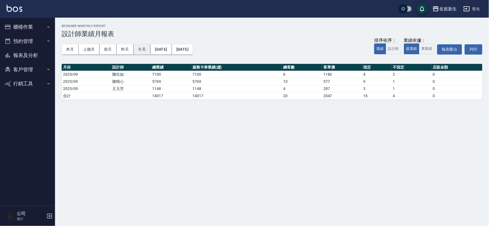
click at [142, 50] on button "今天" at bounding box center [142, 49] width 17 height 10
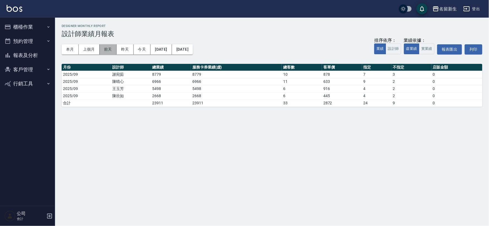
click at [106, 48] on button "前天" at bounding box center [108, 49] width 17 height 10
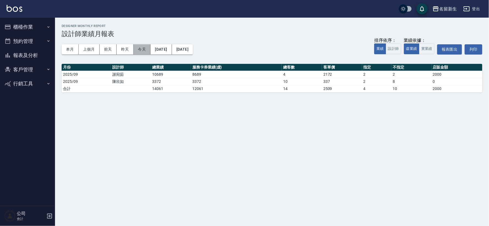
click at [147, 49] on button "今天" at bounding box center [142, 49] width 17 height 10
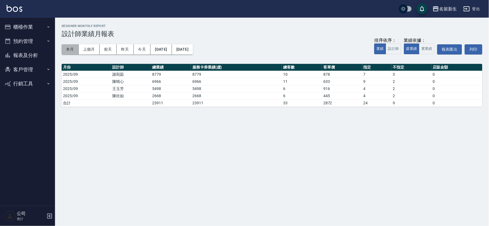
click at [63, 53] on button "本月" at bounding box center [70, 49] width 17 height 10
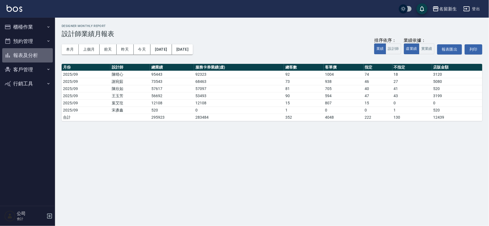
click at [43, 51] on button "報表及分析" at bounding box center [27, 55] width 51 height 14
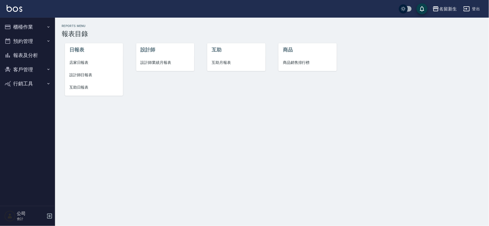
click at [84, 70] on li "設計師日報表" at bounding box center [94, 75] width 58 height 12
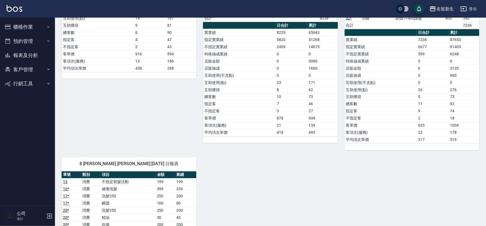
scroll to position [336, 0]
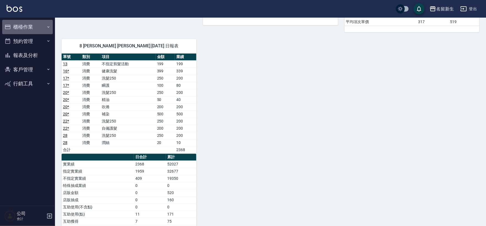
click at [25, 25] on button "櫃檯作業" at bounding box center [27, 27] width 51 height 14
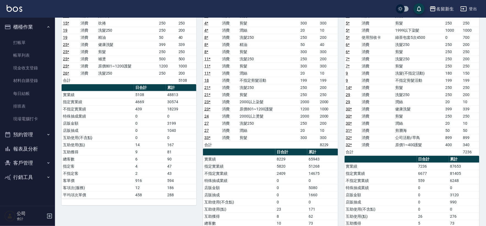
scroll to position [31, 0]
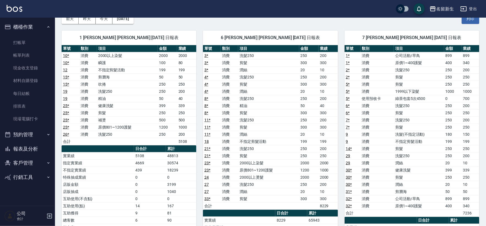
click at [42, 146] on button "報表及分析" at bounding box center [27, 149] width 51 height 14
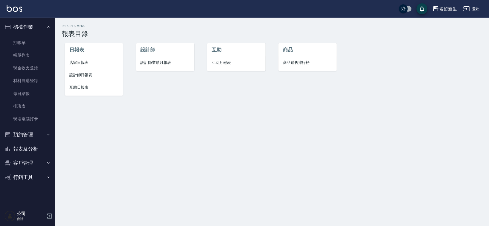
click at [78, 88] on span "互助日報表" at bounding box center [93, 88] width 49 height 6
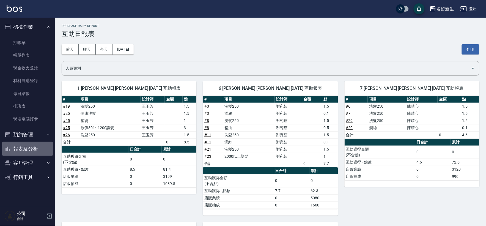
click at [36, 147] on button "報表及分析" at bounding box center [27, 149] width 51 height 14
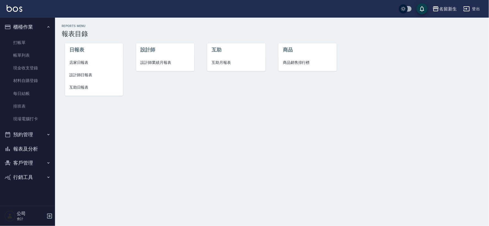
click at [78, 64] on span "店家日報表" at bounding box center [93, 63] width 49 height 6
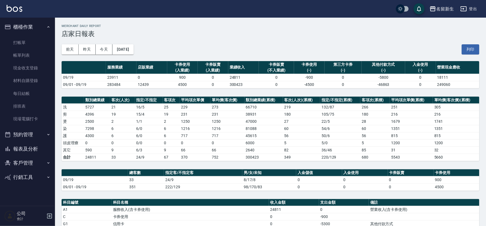
click at [32, 148] on button "報表及分析" at bounding box center [27, 149] width 51 height 14
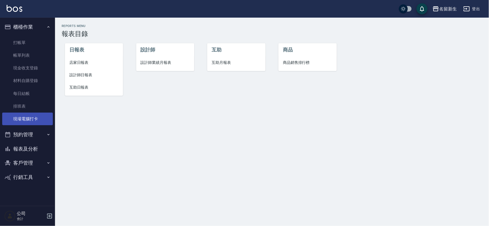
click at [42, 120] on link "現場電腦打卡" at bounding box center [27, 119] width 51 height 13
